Goal: Complete application form

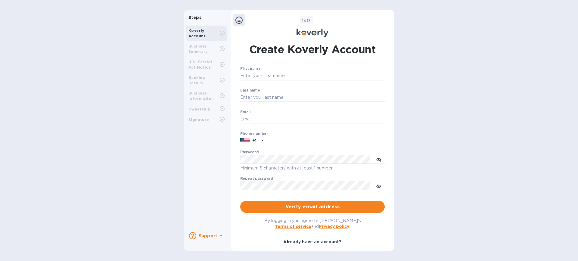
click at [270, 74] on input "First name" at bounding box center [312, 75] width 145 height 9
click at [270, 76] on input "First name" at bounding box center [312, 75] width 145 height 9
type input "m"
type input "[PERSON_NAME]"
type input "GENCAL"
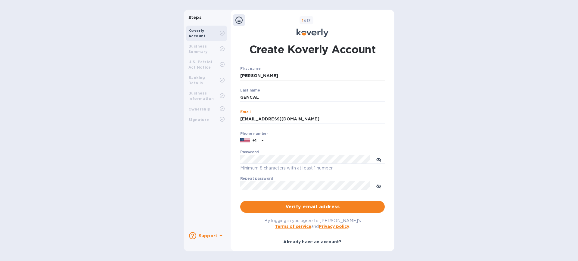
type input "[EMAIL_ADDRESS][DOMAIN_NAME]"
type input "3029434765"
drag, startPoint x: 124, startPoint y: 175, endPoint x: 161, endPoint y: 188, distance: 38.7
click at [126, 175] on div "Steps Koverly Account Business Summary U.S. Patriot Act Notice Banking Details …" at bounding box center [289, 131] width 578 height 242
click at [310, 207] on span "Verify email address" at bounding box center [312, 206] width 135 height 7
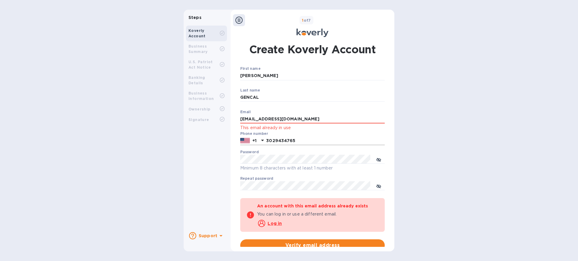
scroll to position [11, 0]
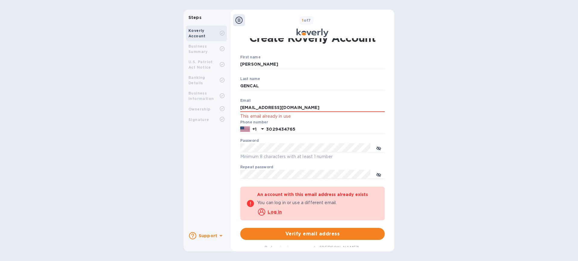
click at [277, 211] on u "Log in" at bounding box center [275, 212] width 14 height 5
